Goal: Task Accomplishment & Management: Manage account settings

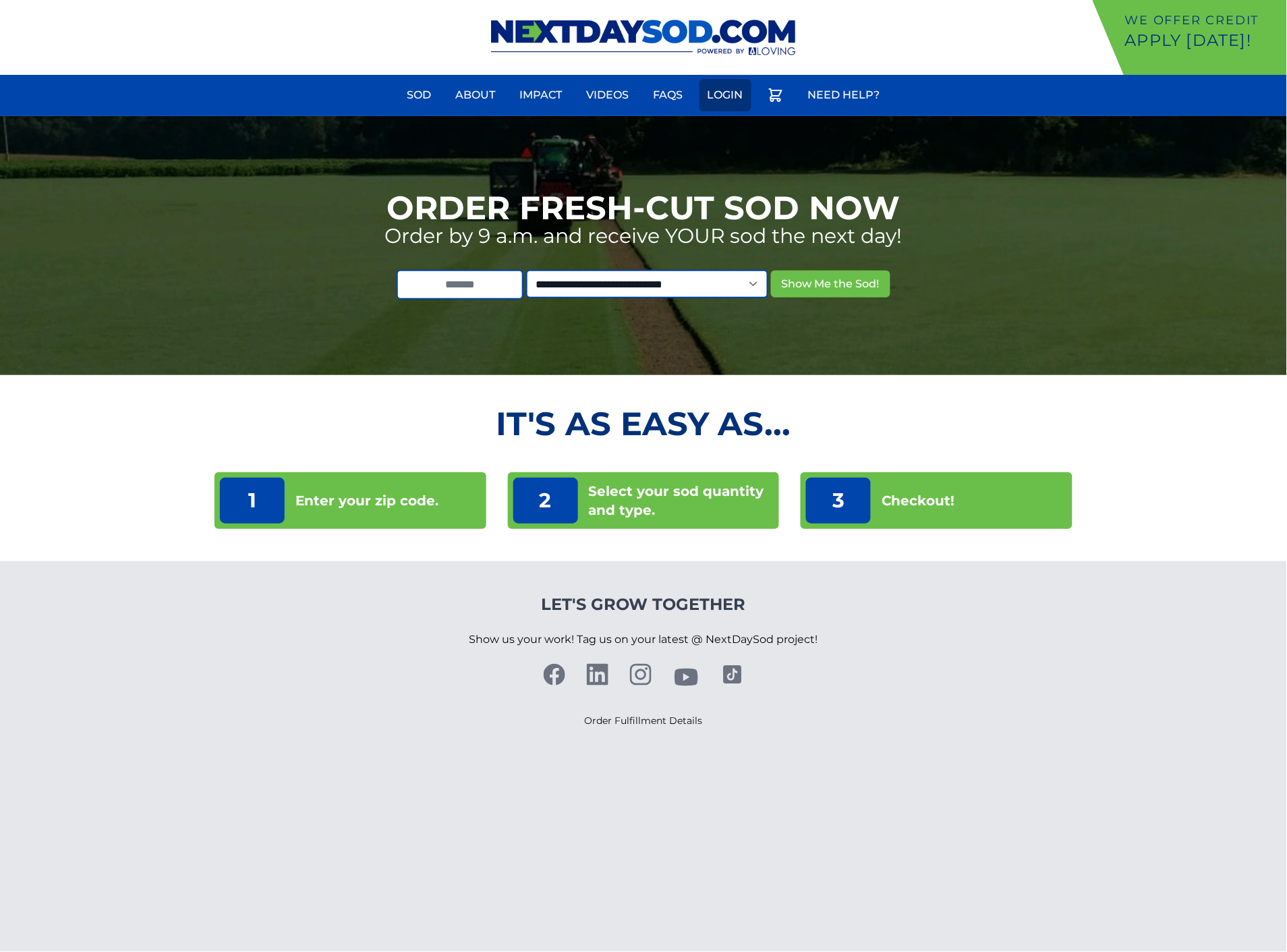
click at [728, 97] on link "Login" at bounding box center [725, 95] width 52 height 33
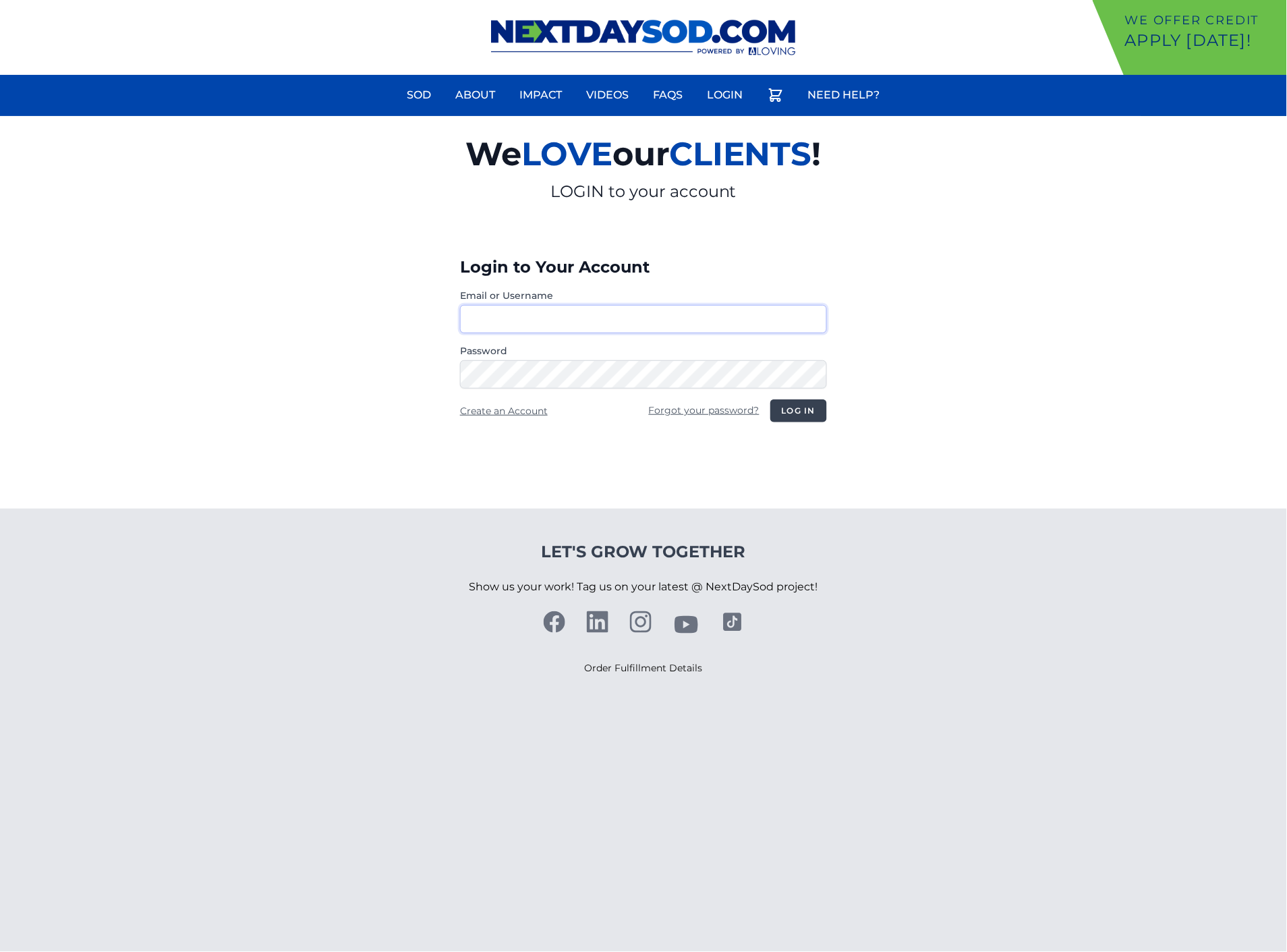
type input "**********"
click at [798, 414] on button "Log in" at bounding box center [798, 411] width 56 height 23
